Goal: Find specific page/section: Find specific page/section

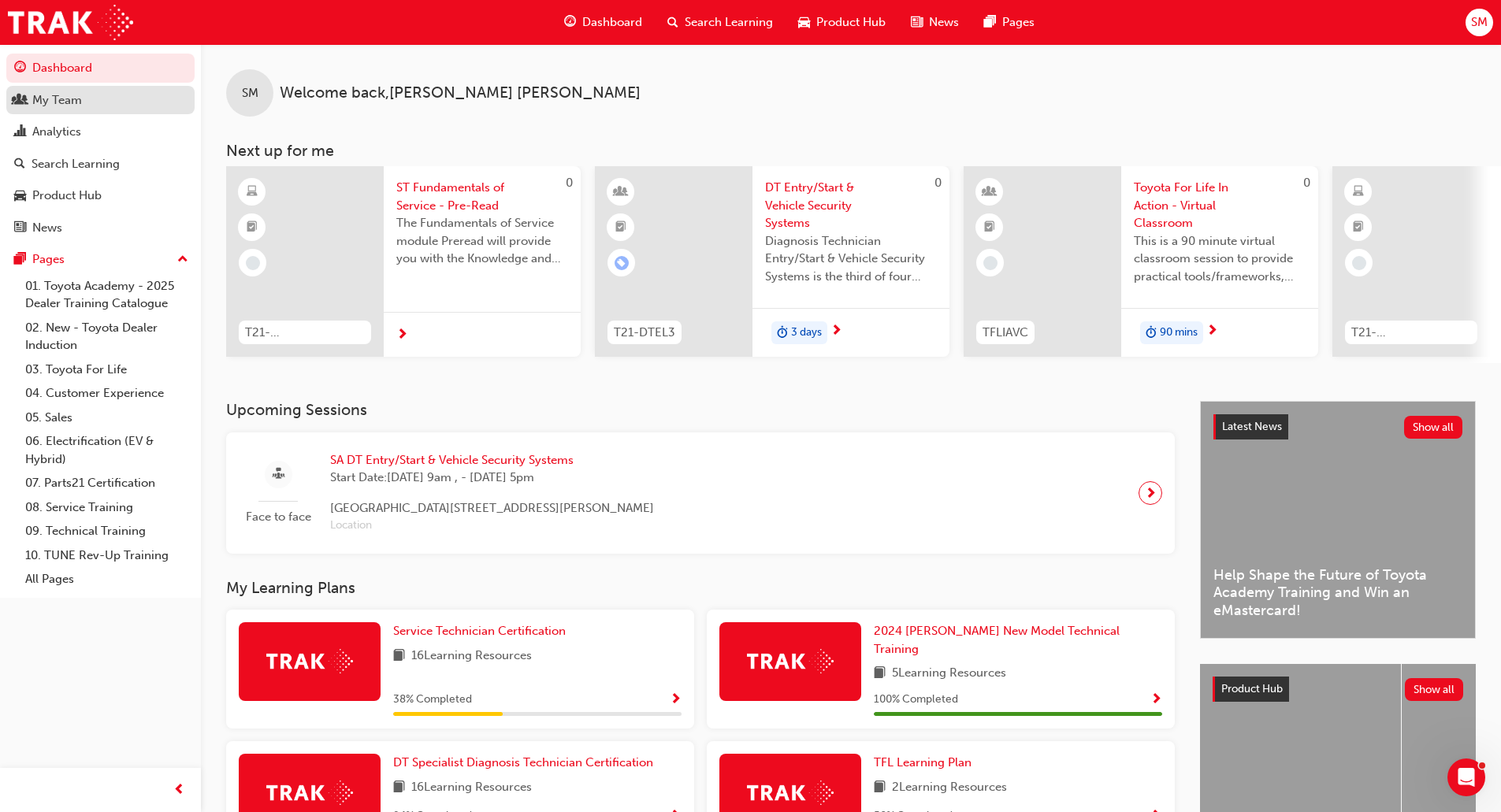
click at [61, 103] on div "My Team" at bounding box center [56, 100] width 49 height 18
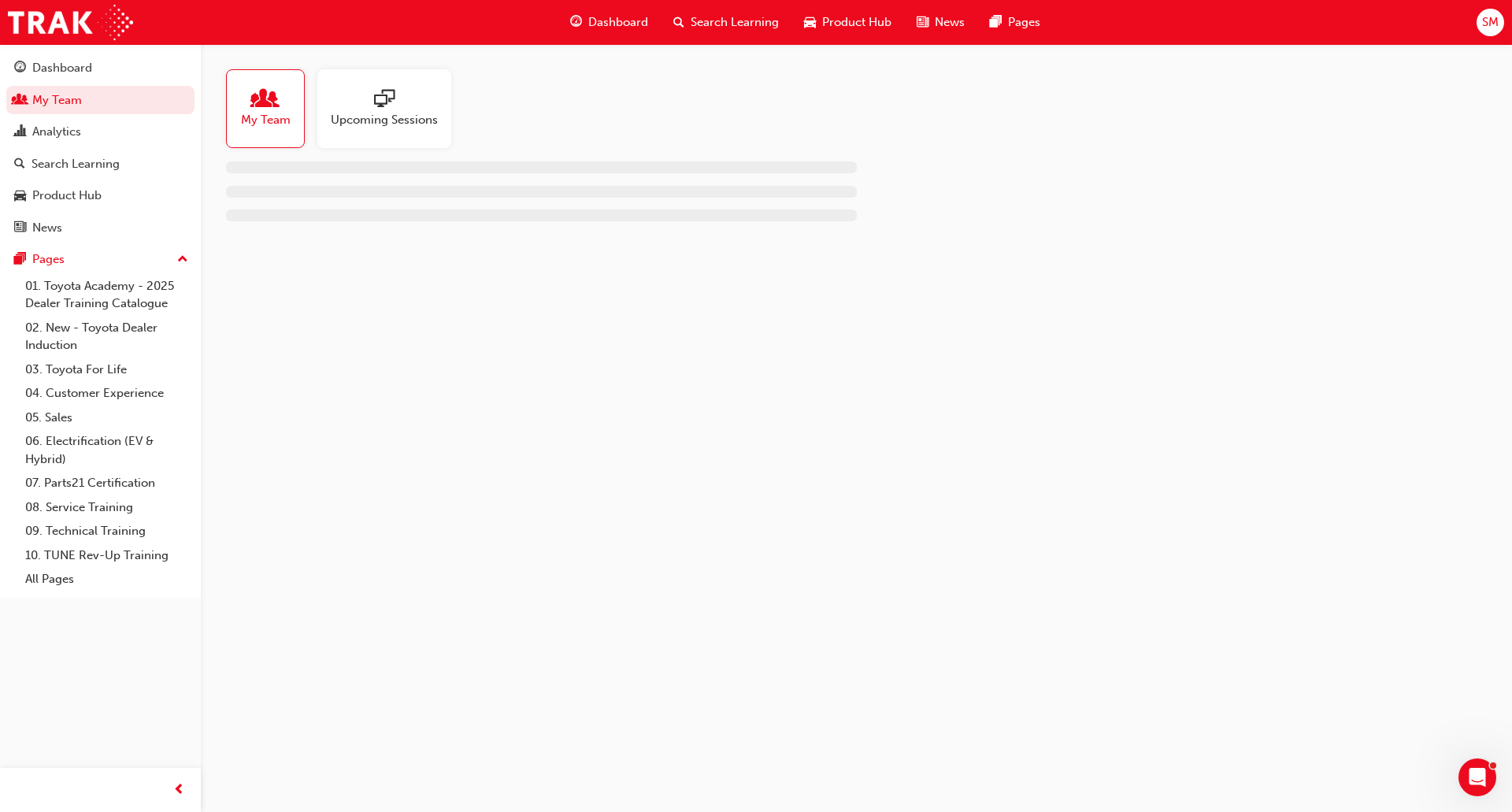
click at [276, 114] on span "My Team" at bounding box center [265, 120] width 49 height 18
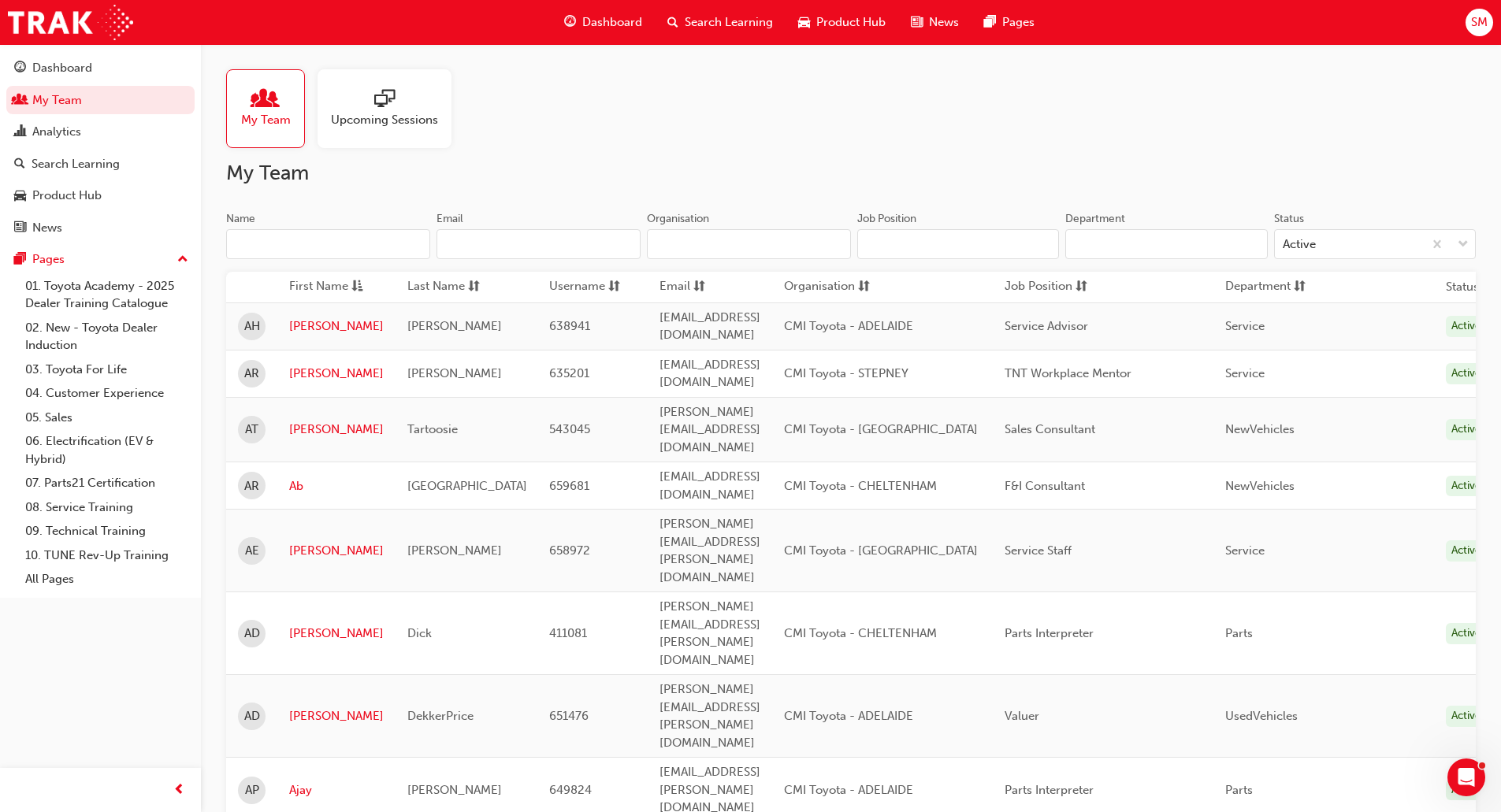
click at [343, 238] on input "Name" at bounding box center [328, 244] width 204 height 30
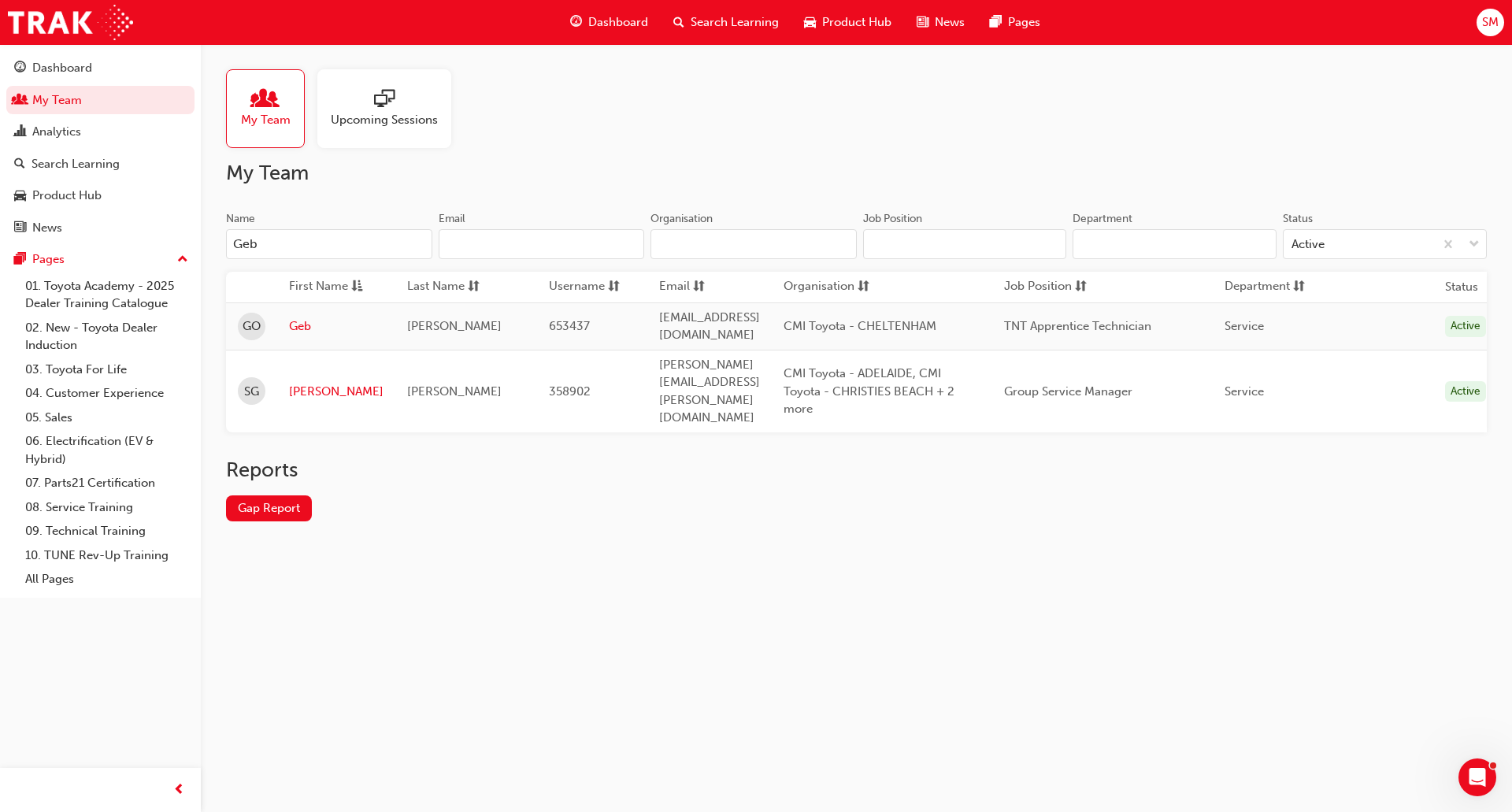
type input "Geb"
click at [256, 323] on span "GO" at bounding box center [252, 326] width 18 height 18
click at [307, 326] on link "Geb" at bounding box center [335, 326] width 94 height 18
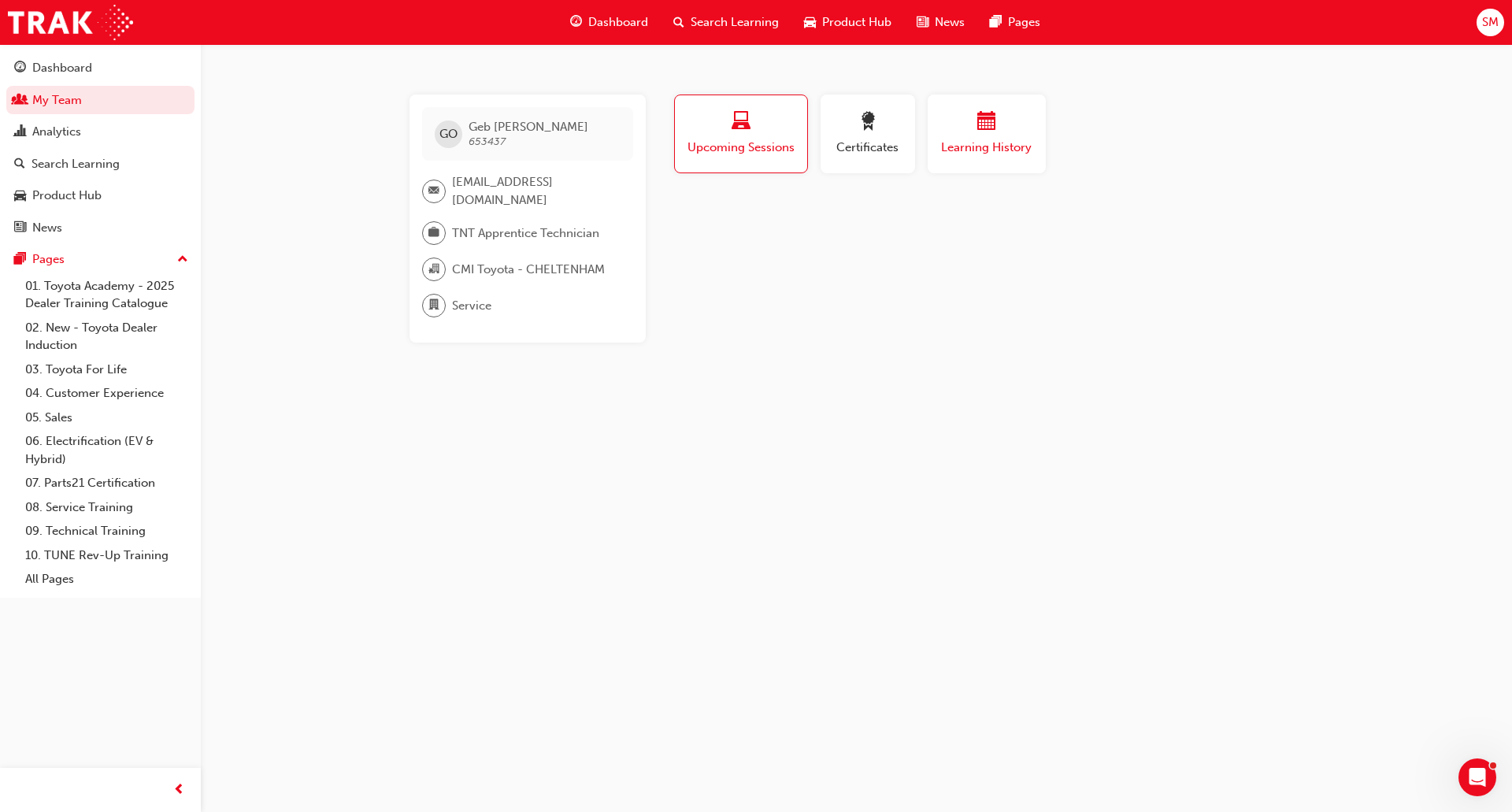
click at [1015, 150] on span "Learning History" at bounding box center [986, 148] width 94 height 18
